Goal: Task Accomplishment & Management: Complete application form

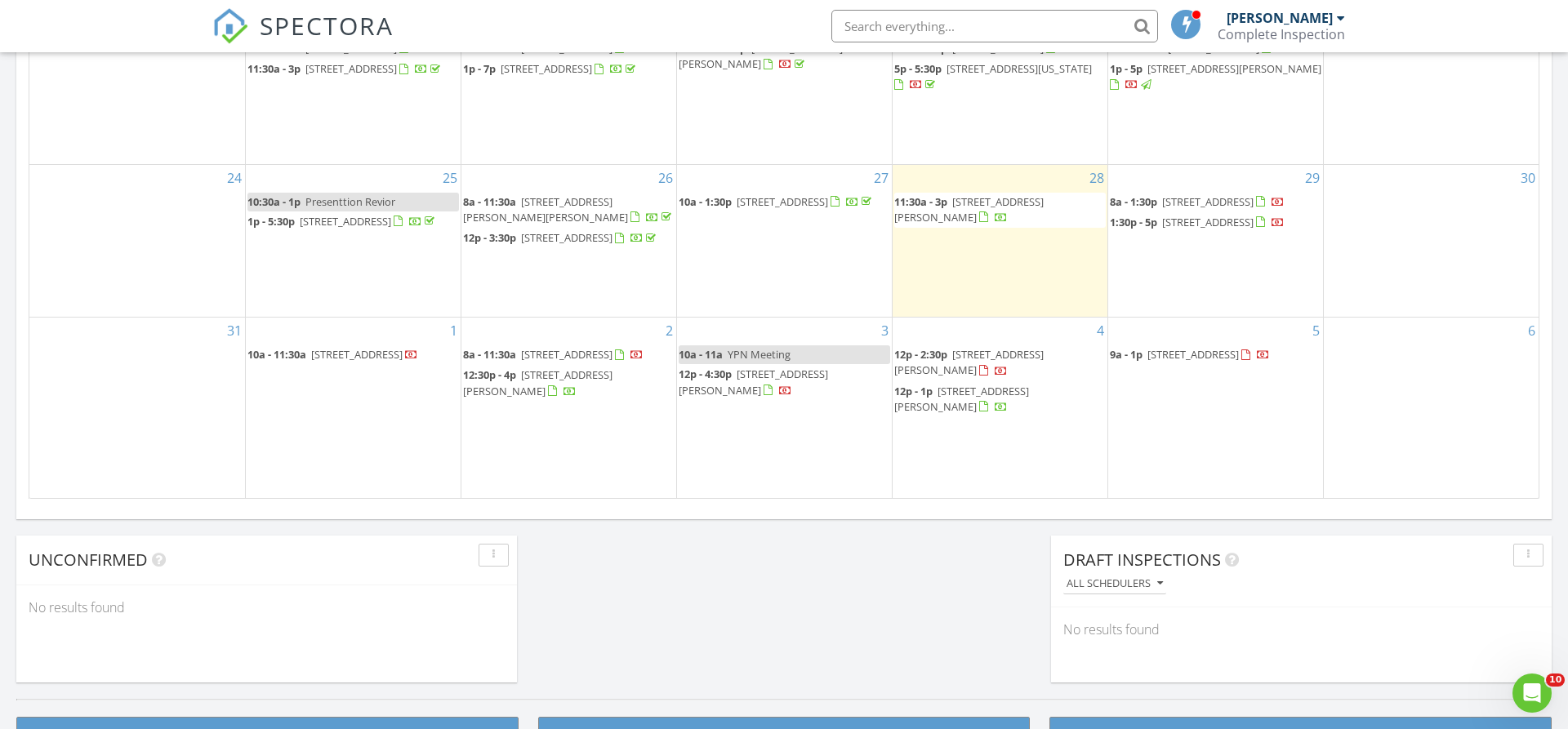
scroll to position [1487, 1568]
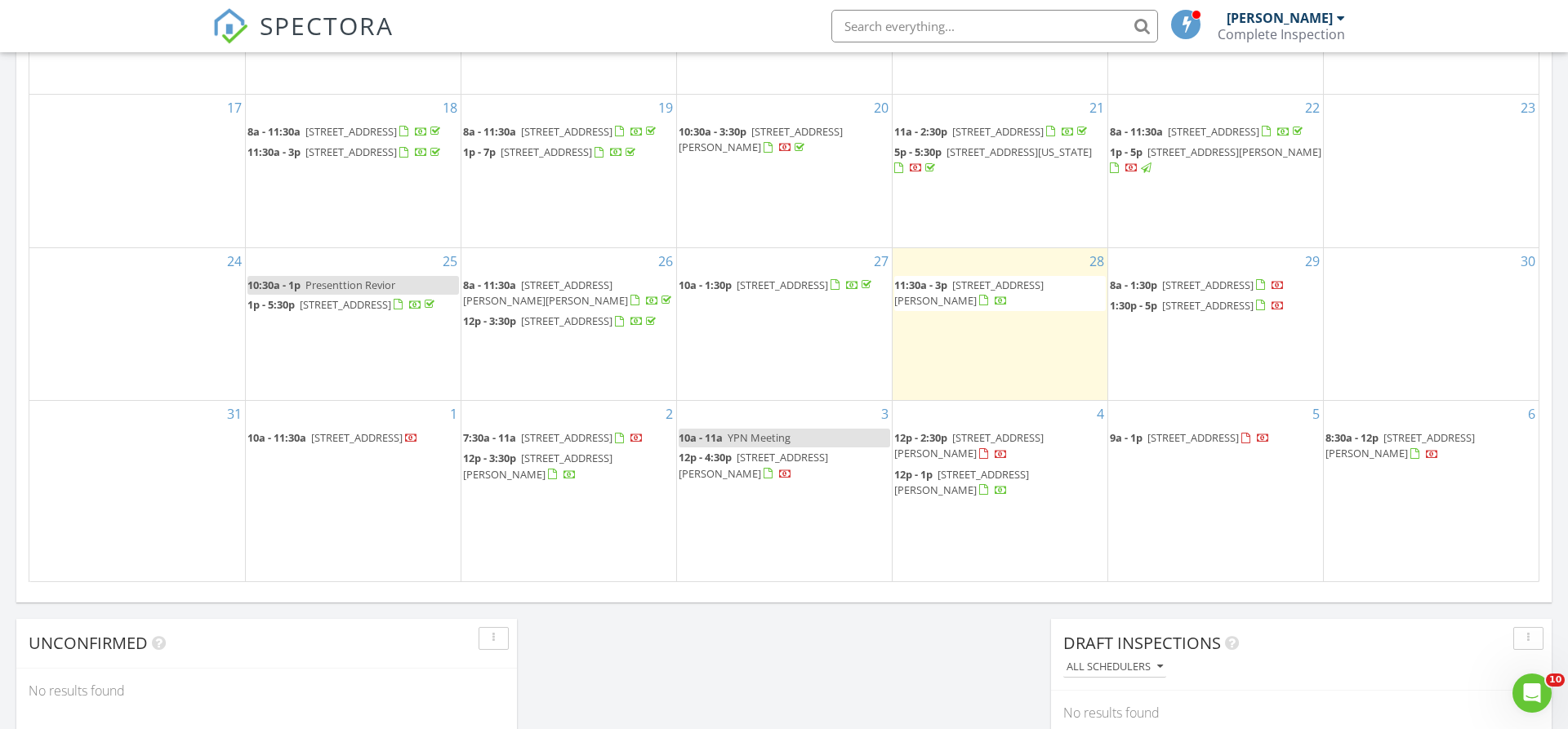
scroll to position [583, 0]
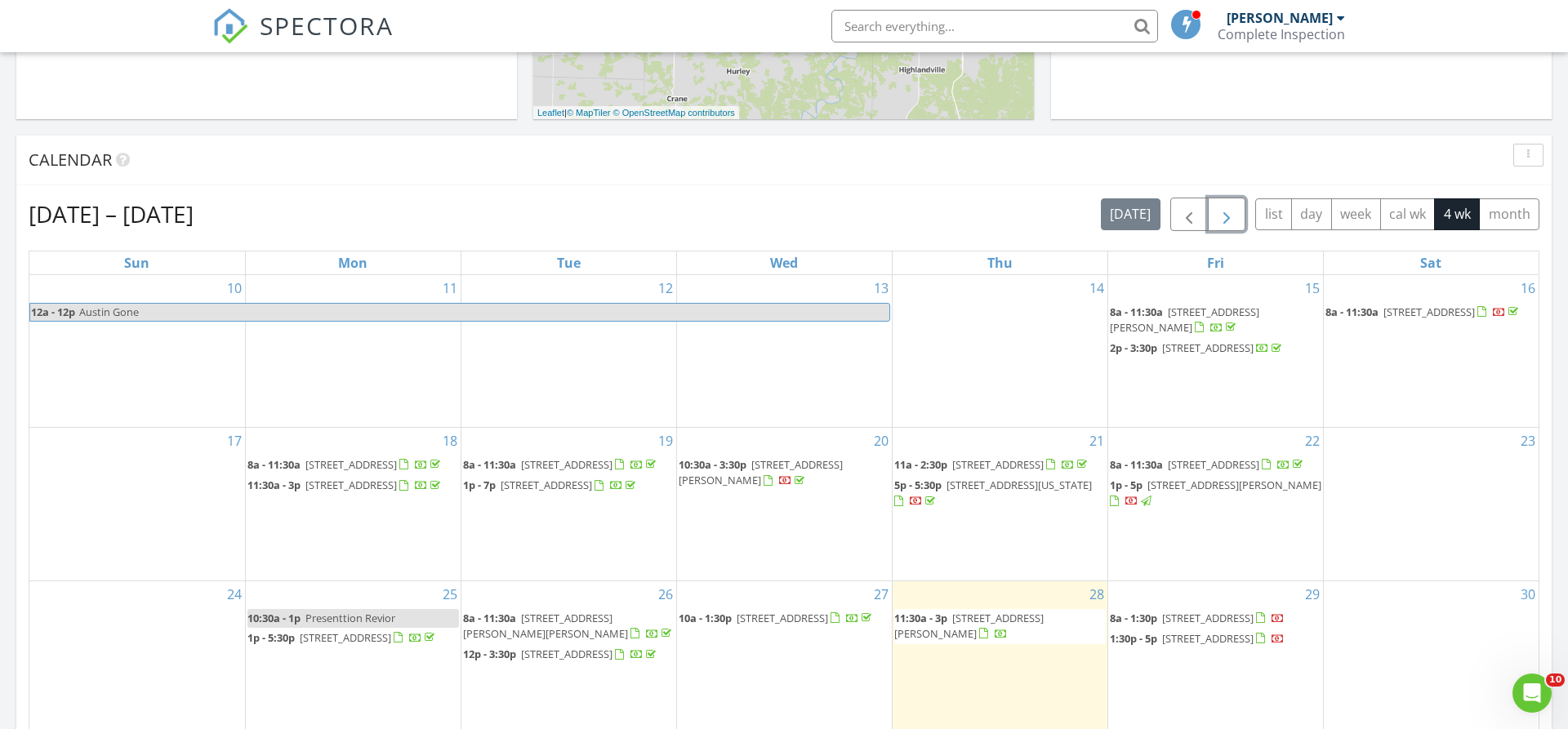
click at [1237, 219] on button "button" at bounding box center [1227, 214] width 39 height 34
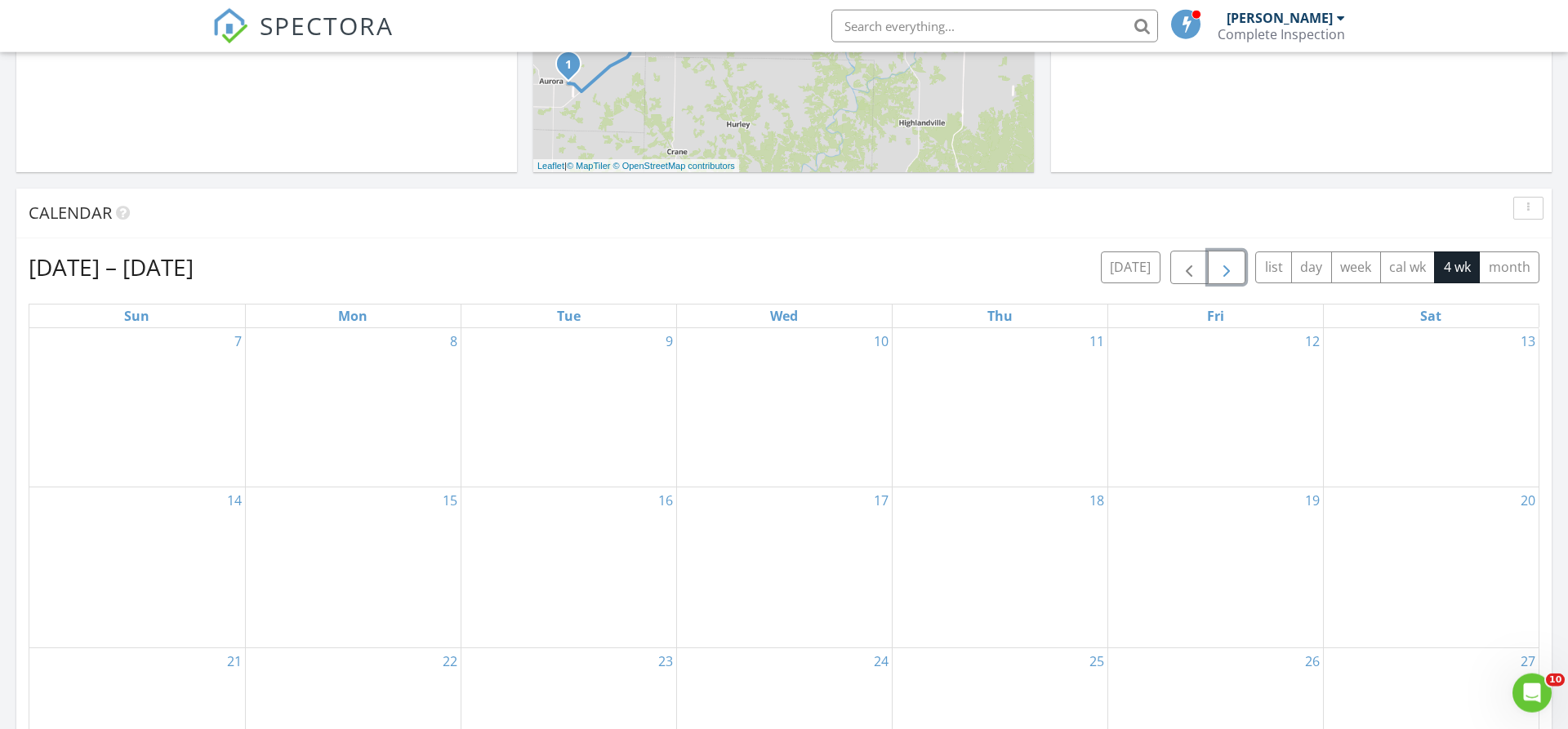
scroll to position [500, 0]
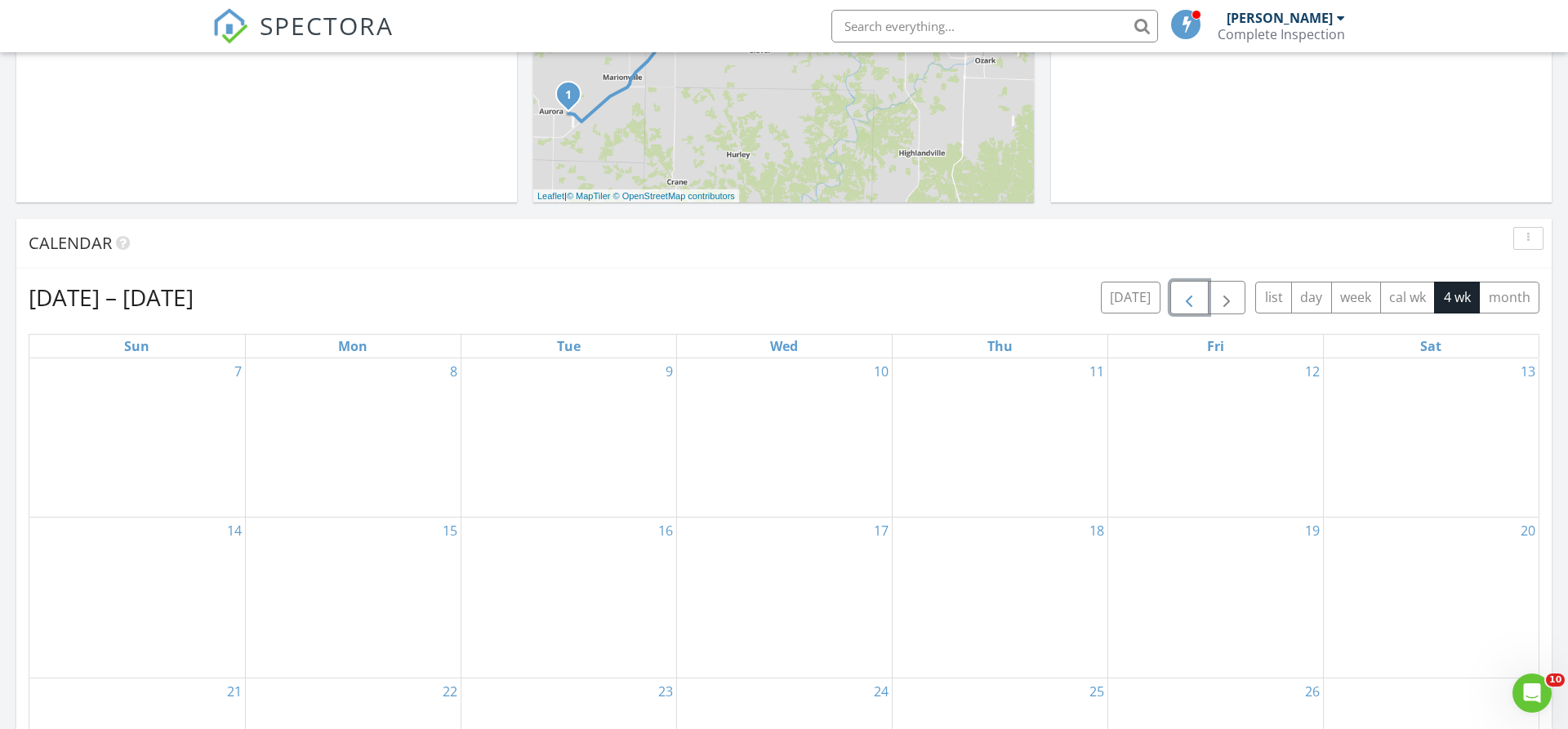
click at [1186, 293] on span "button" at bounding box center [1189, 298] width 19 height 19
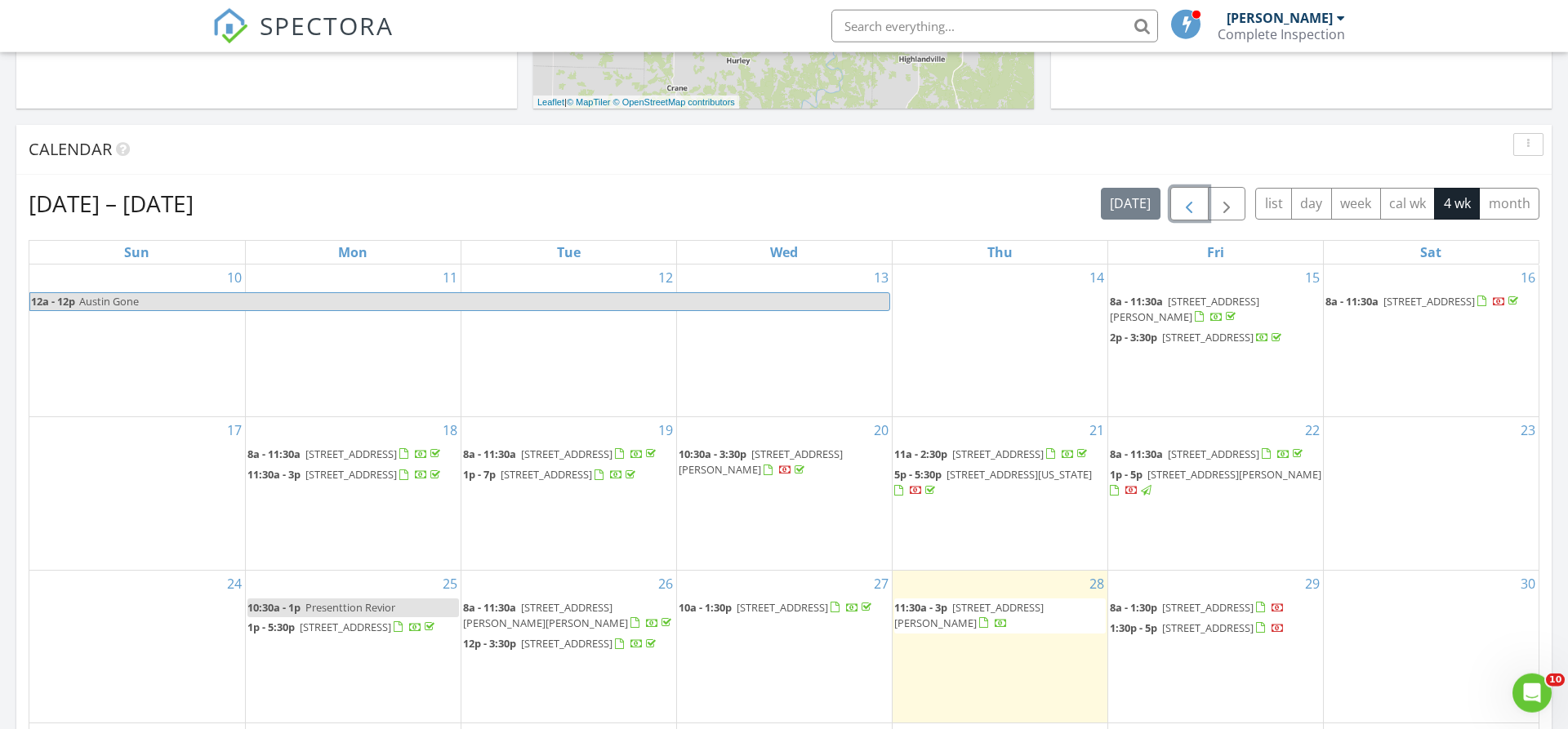
scroll to position [833, 0]
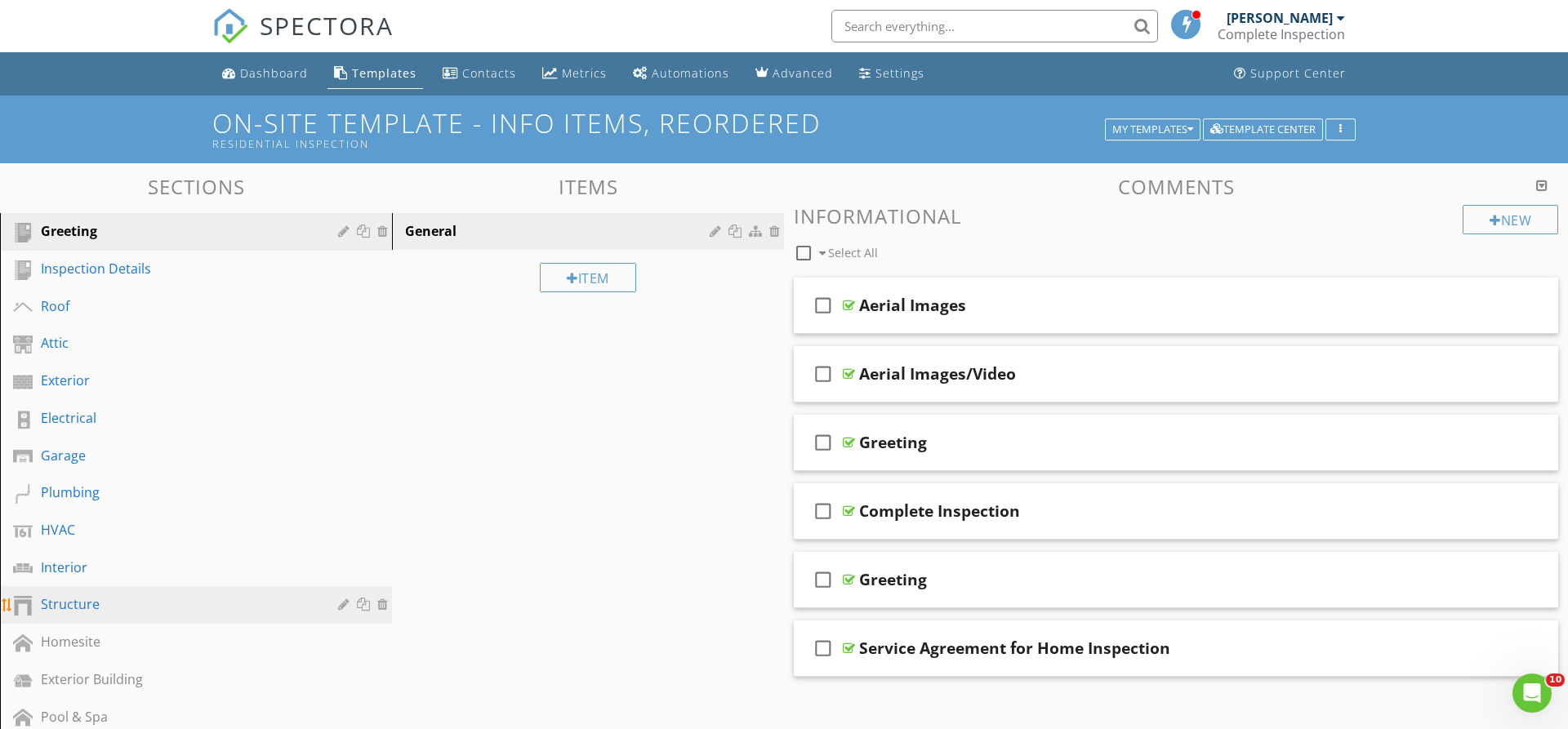
click at [105, 599] on div "Structure" at bounding box center [177, 604] width 273 height 19
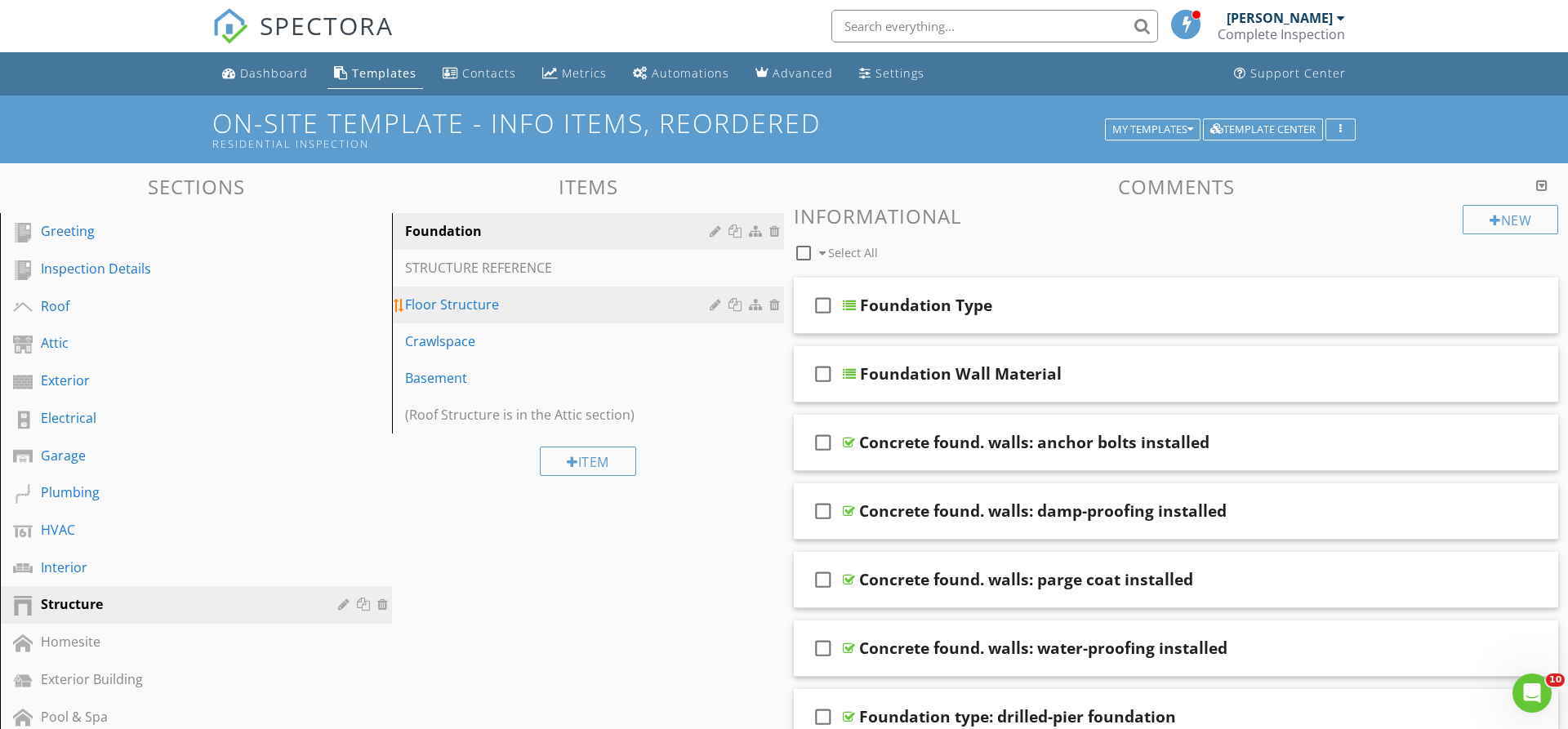
click at [499, 315] on link "Floor Structure" at bounding box center [590, 304] width 387 height 36
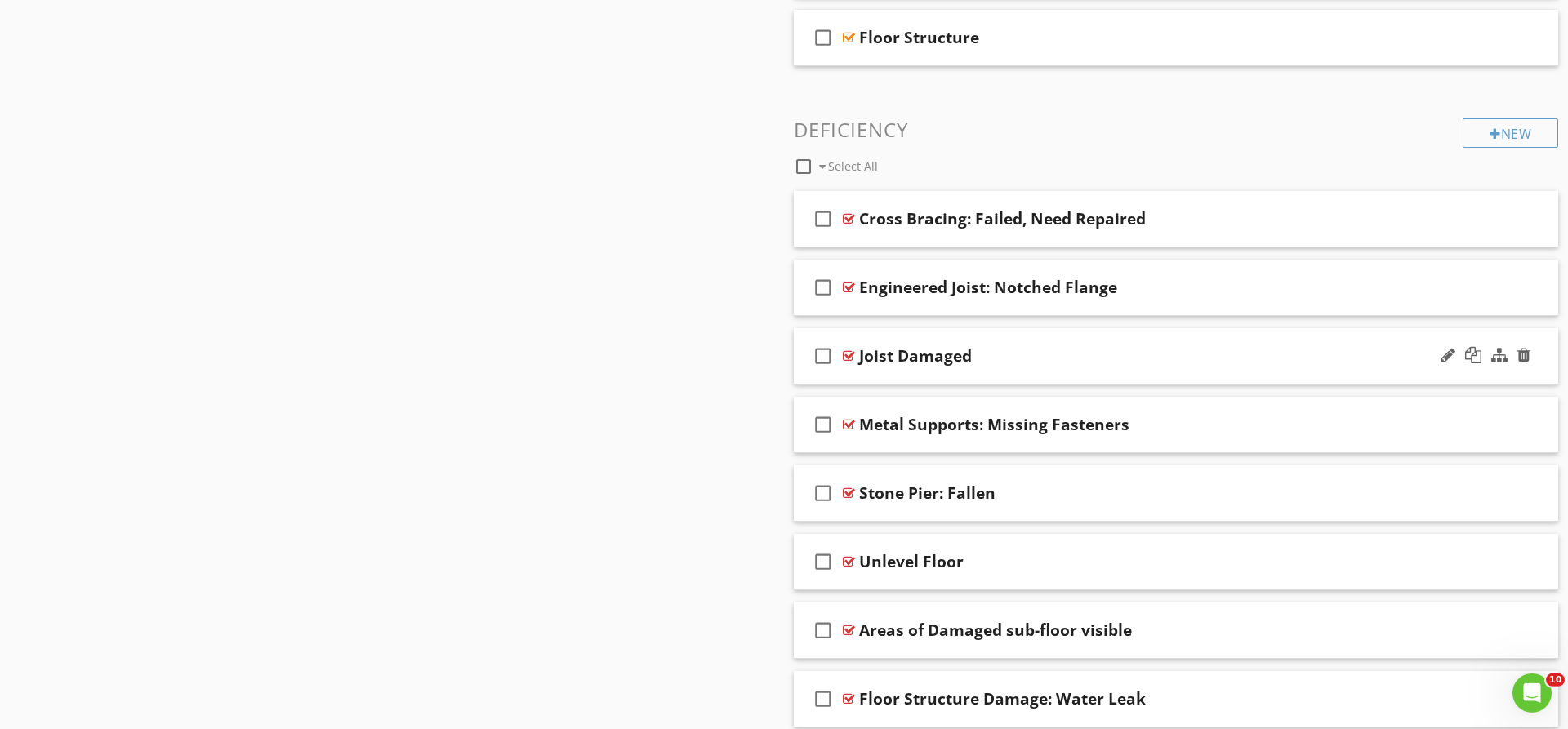
scroll to position [2166, 0]
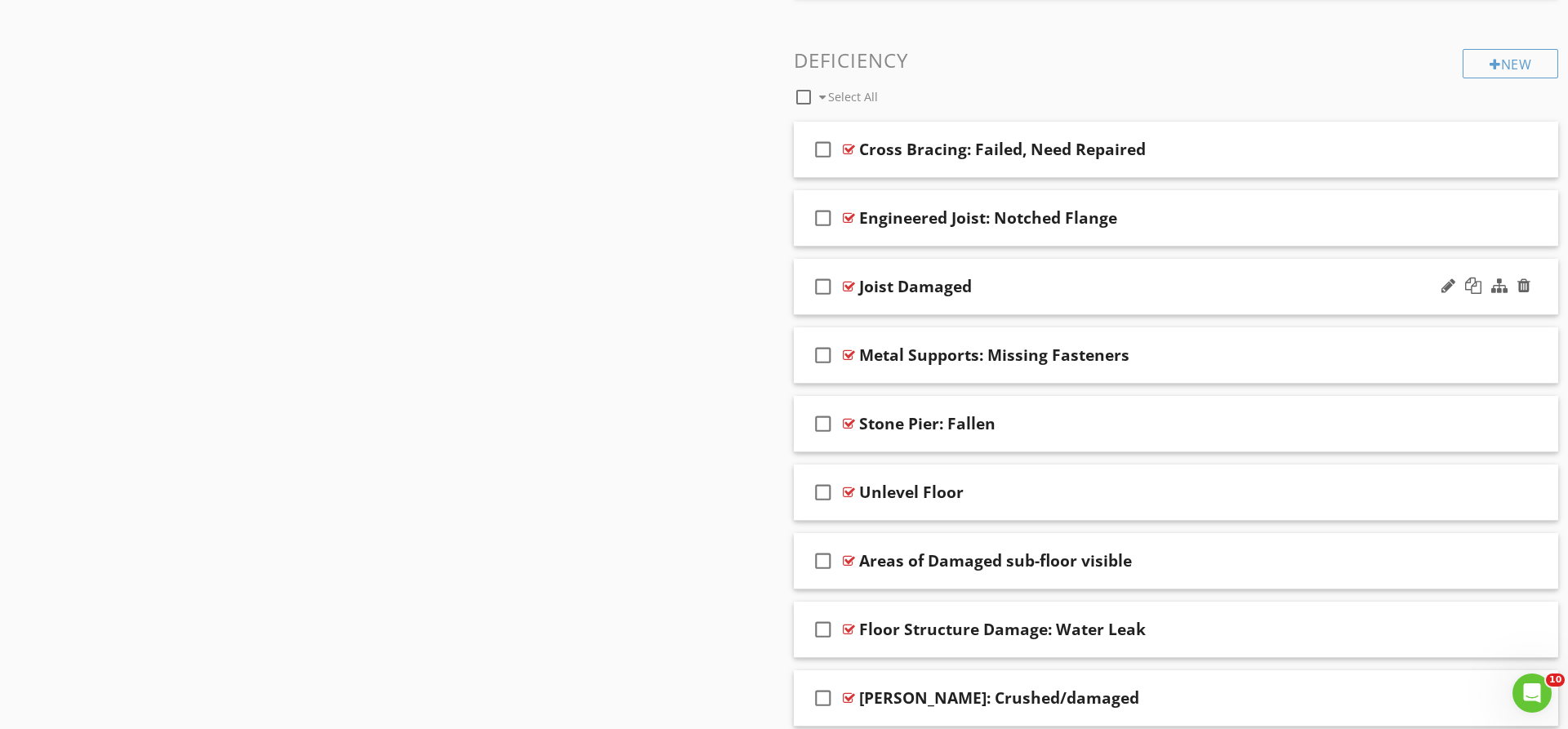
click at [1013, 294] on div "Joist Damaged" at bounding box center [1134, 287] width 548 height 19
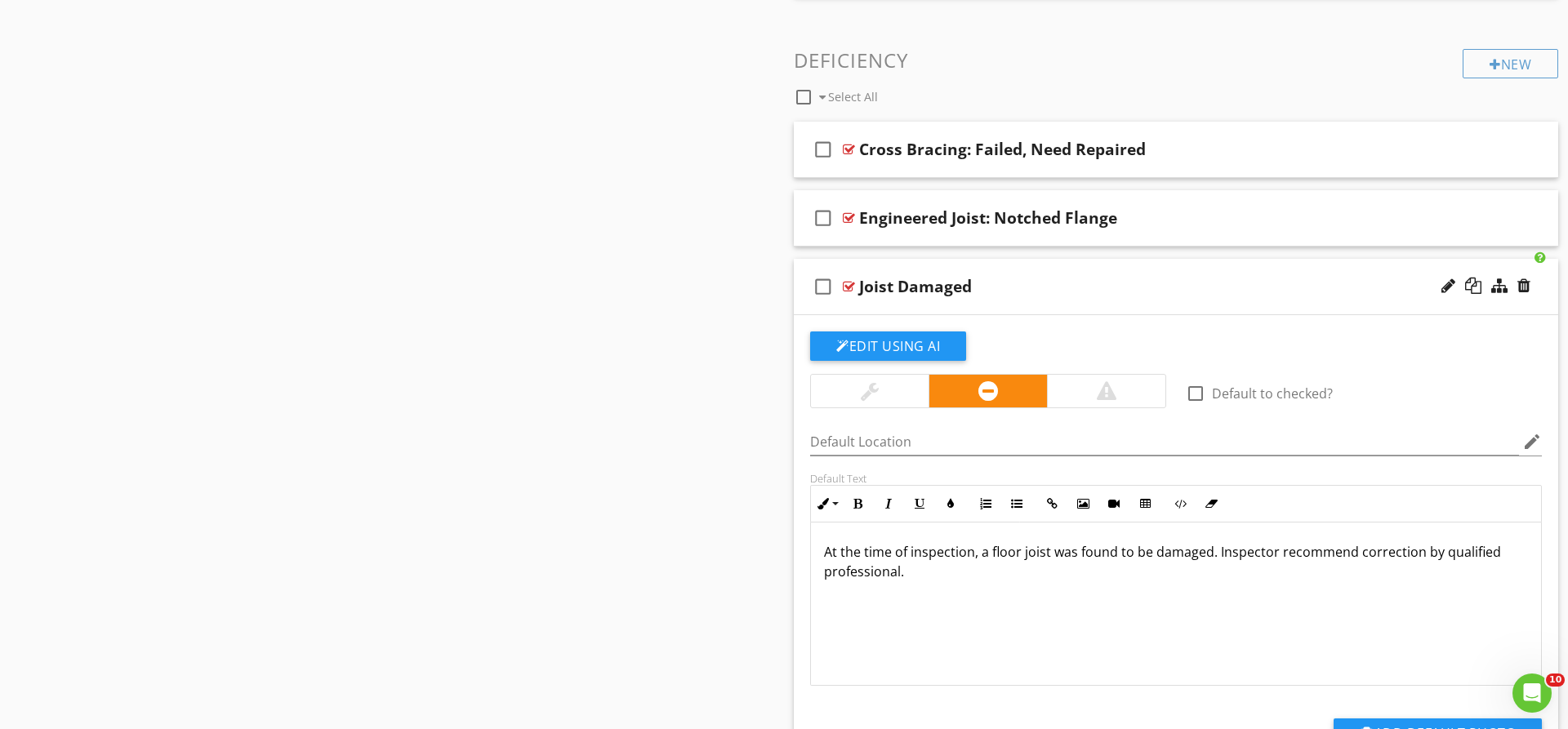
click at [986, 550] on p "At the time of inspection, a floor joist was found to be damaged. Inspector rec…" at bounding box center [1175, 562] width 704 height 40
click at [1358, 592] on div "At the time of inspection, one or more floor joists were found to be damaged. I…" at bounding box center [1176, 603] width 730 height 163
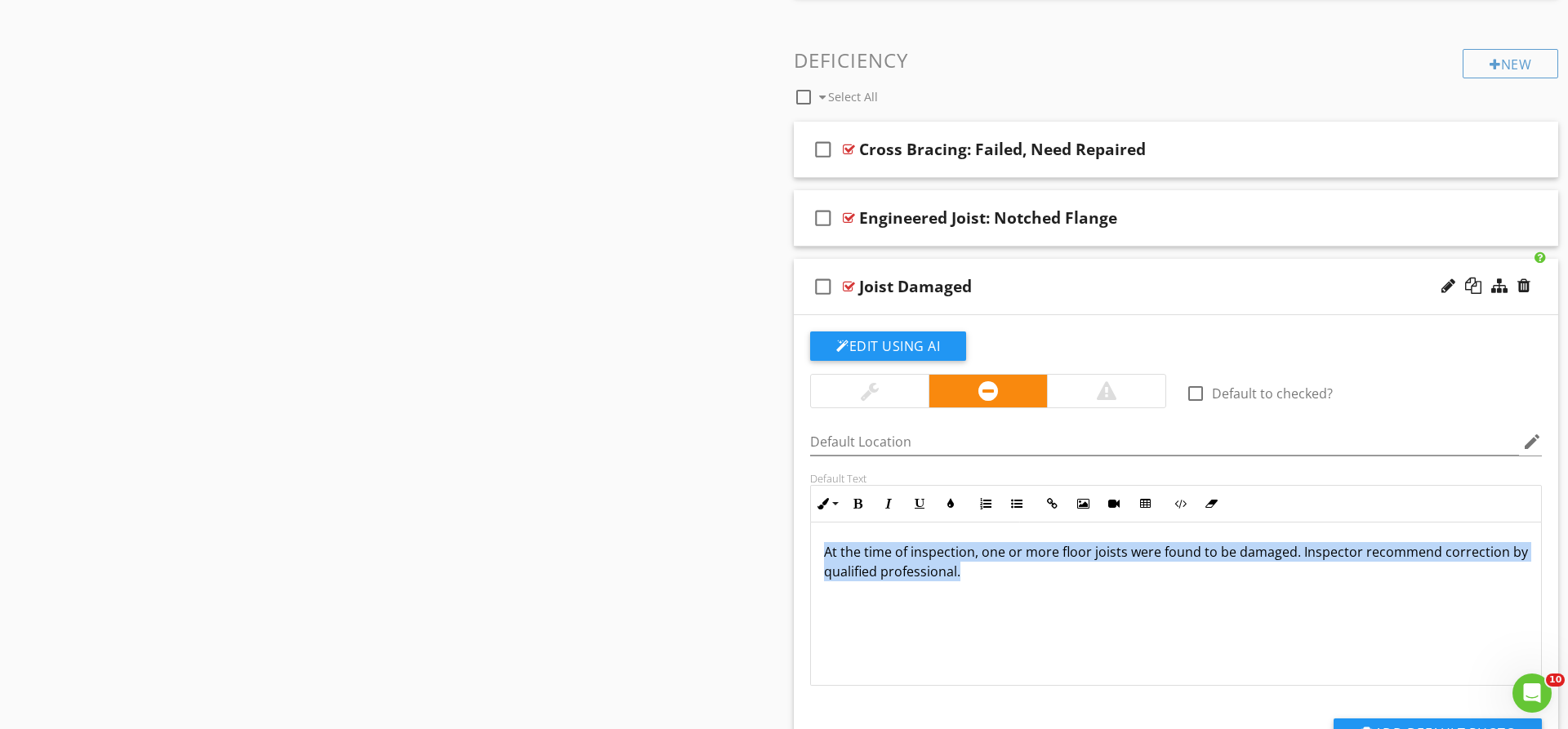
drag, startPoint x: 984, startPoint y: 571, endPoint x: 783, endPoint y: 551, distance: 202.0
click at [811, 551] on div "At the time of inspection, one or more floor joists were found to be damaged. I…" at bounding box center [1176, 603] width 730 height 163
copy p "At the time of inspection, one or more floor joists were found to be damaged. I…"
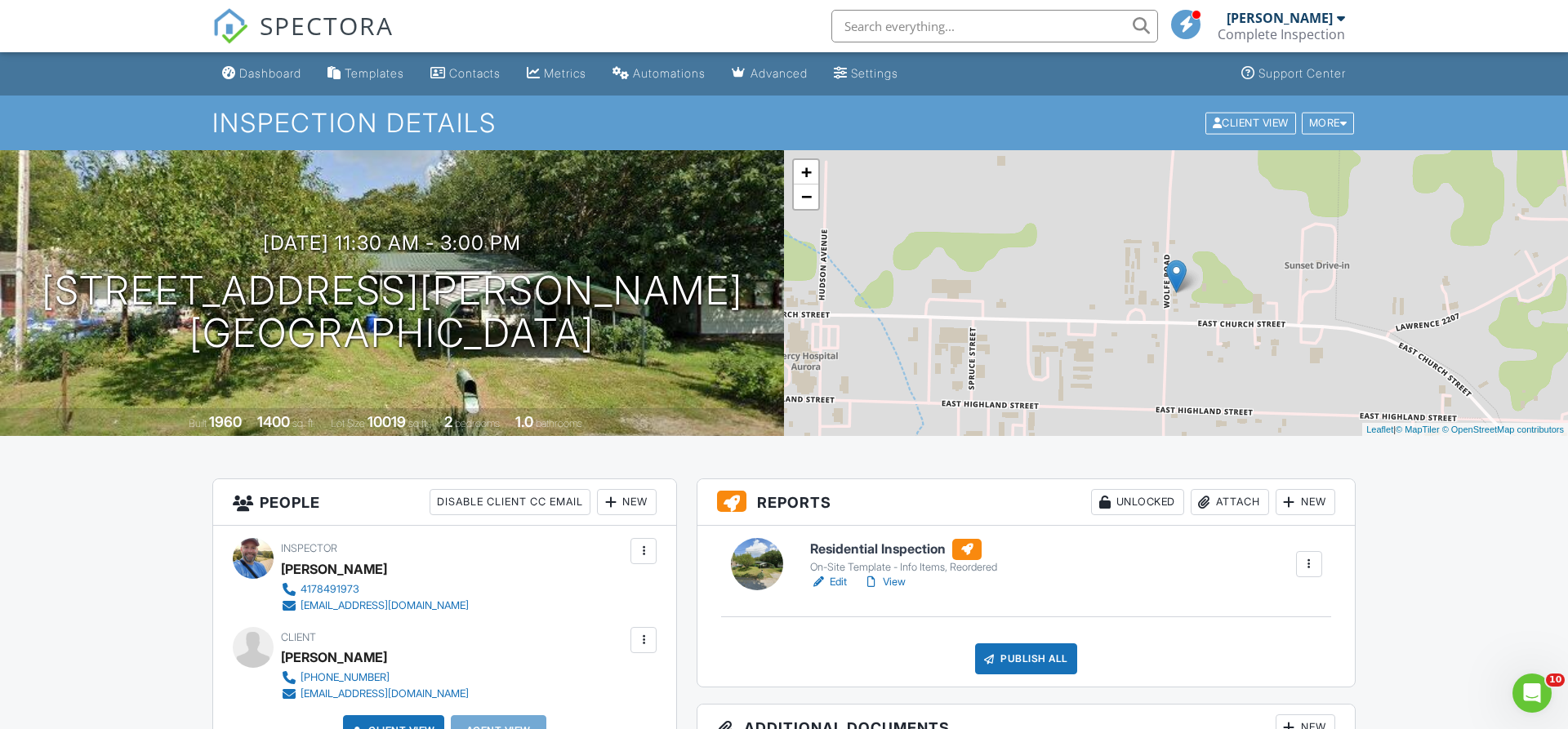
scroll to position [333, 0]
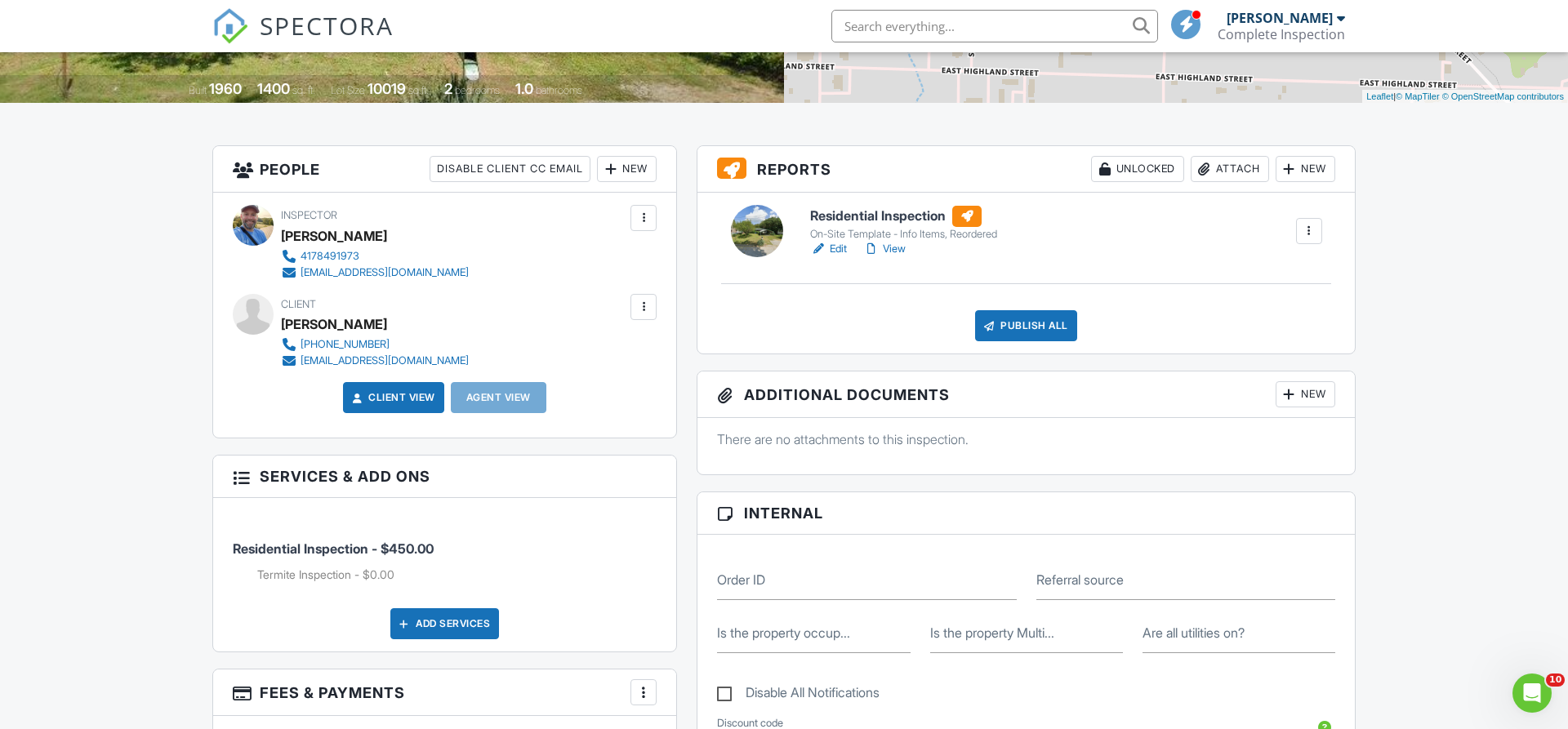
click at [1309, 379] on h3 "Additional Documents New" at bounding box center [1025, 395] width 658 height 46
click at [1305, 393] on div "New" at bounding box center [1305, 394] width 60 height 26
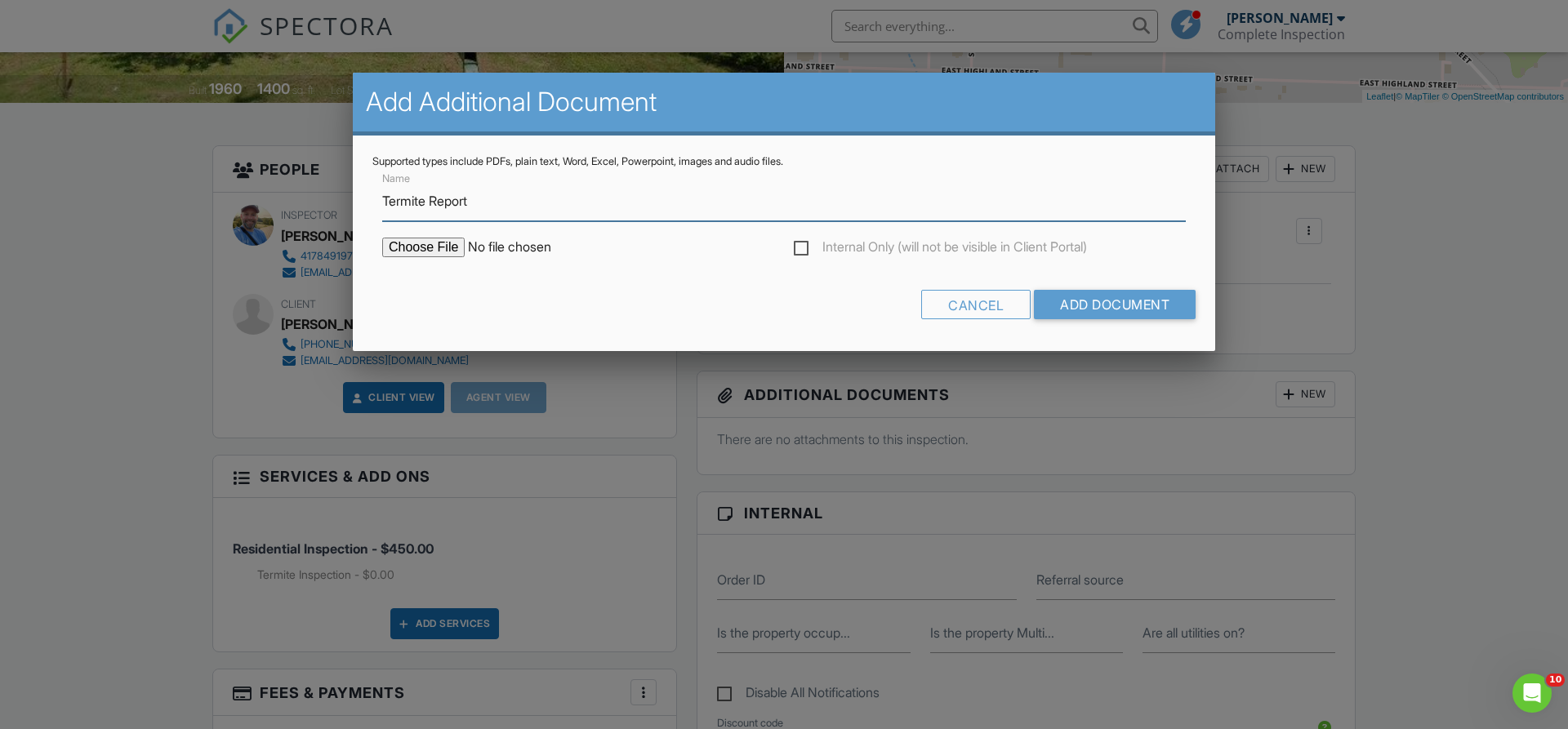
type input "Termite Report"
click at [410, 245] on input "file" at bounding box center [521, 247] width 278 height 19
type input "C:\fakepath\Termite Report 408 S Wolfe Rd.pdf"
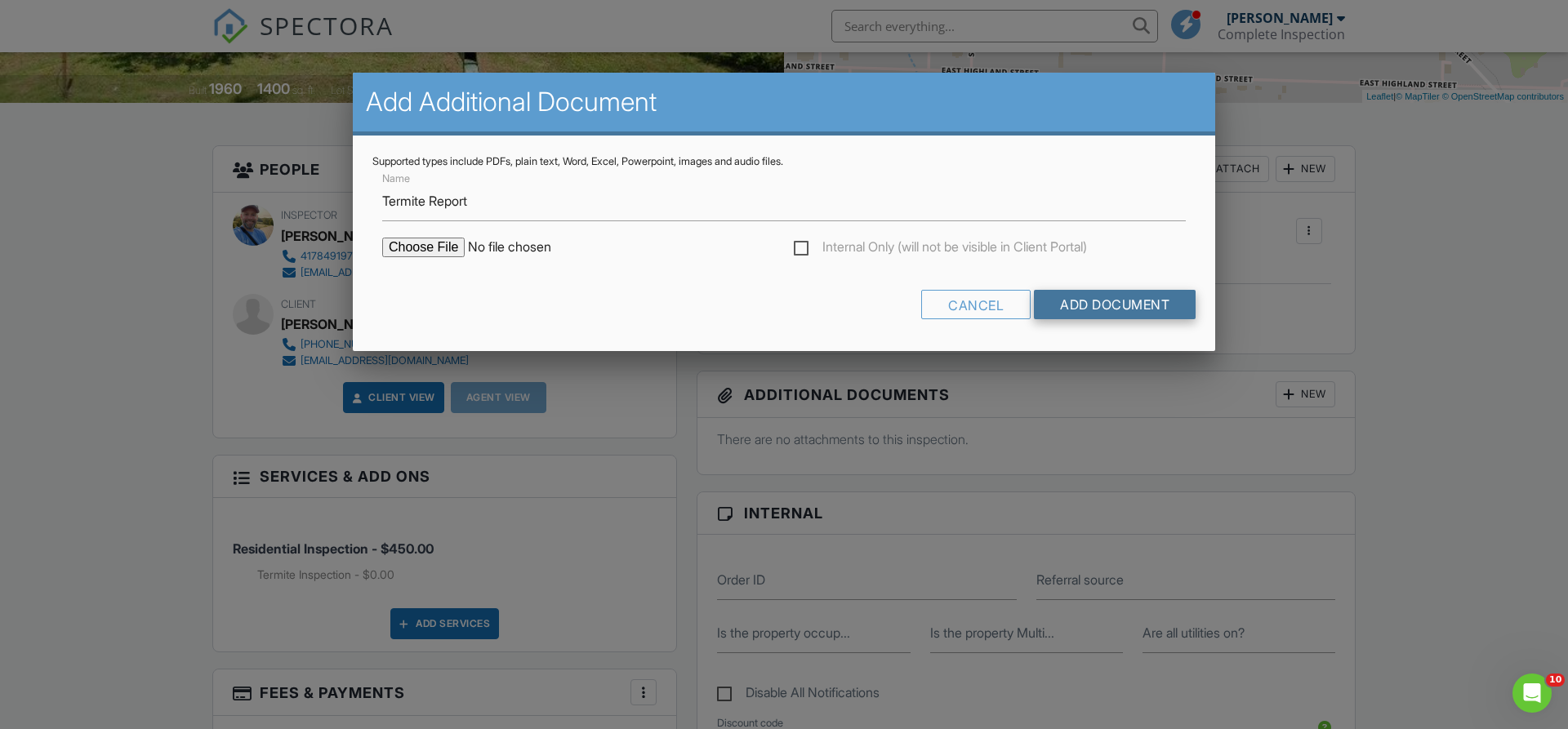
click at [1106, 309] on input "Add Document" at bounding box center [1114, 304] width 161 height 29
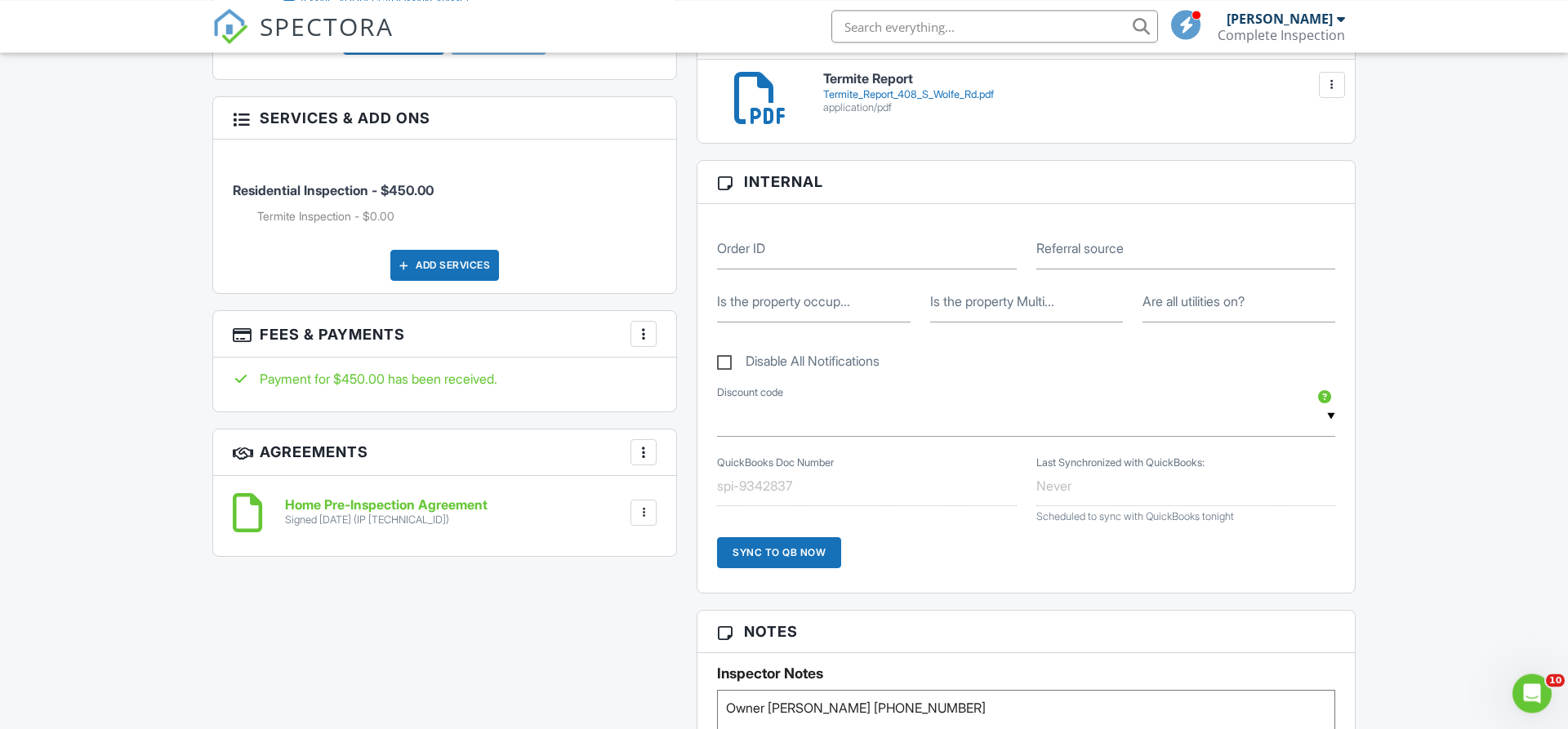
scroll to position [749, 0]
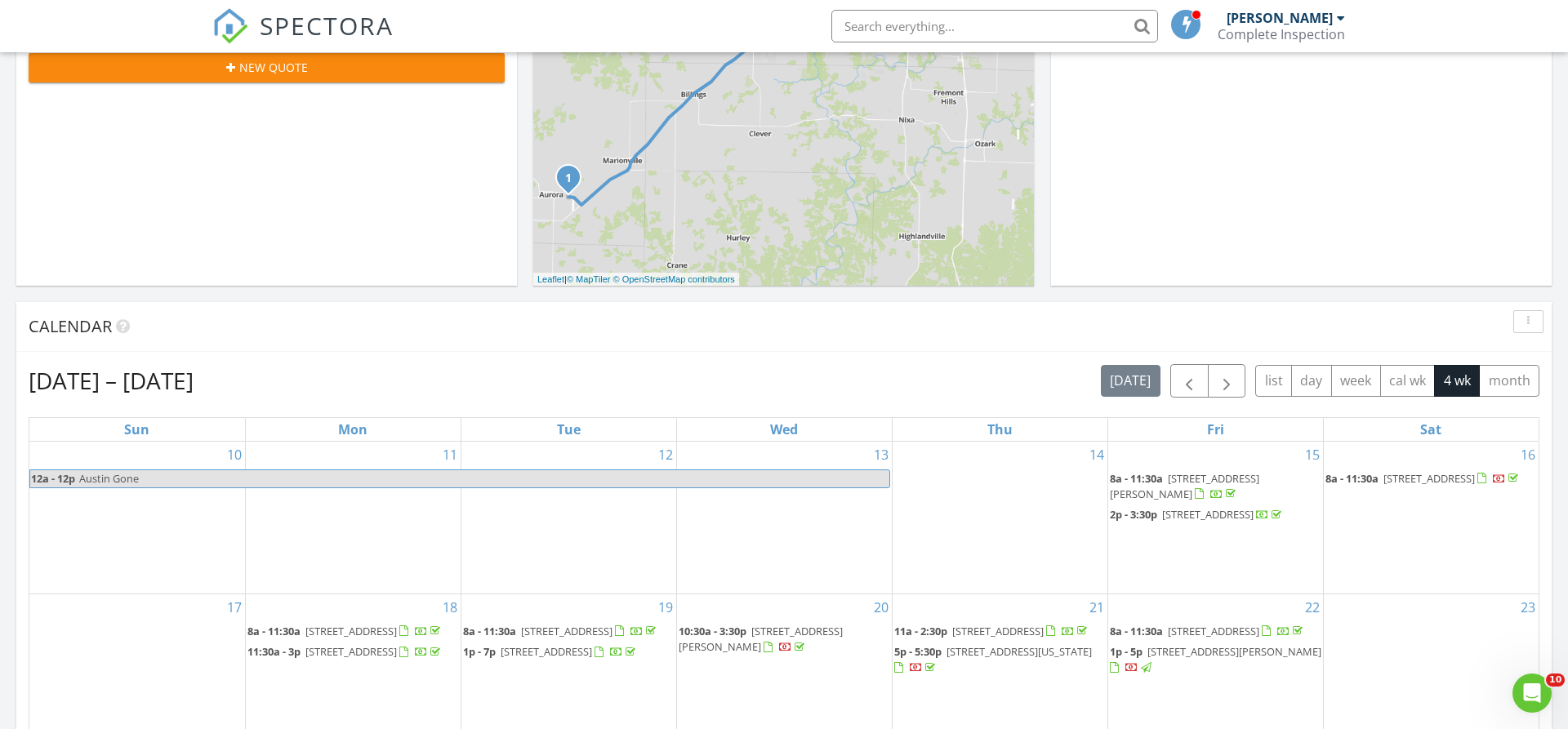
scroll to position [833, 0]
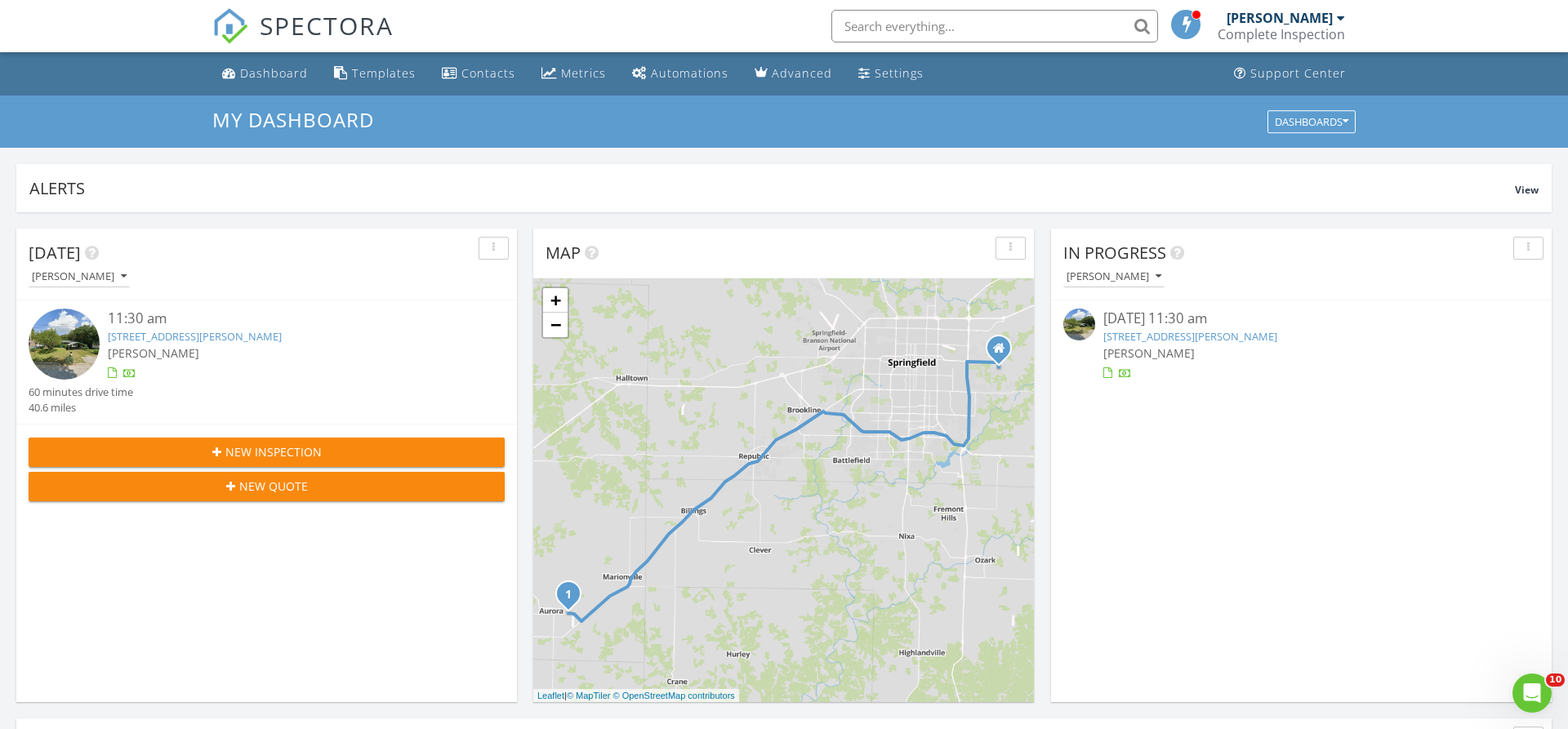
scroll to position [1487, 1568]
click at [309, 436] on div "New Inspection New Quote" at bounding box center [266, 469] width 500 height 91
click at [312, 441] on button "New Inspection" at bounding box center [266, 452] width 476 height 29
